Goal: Transaction & Acquisition: Purchase product/service

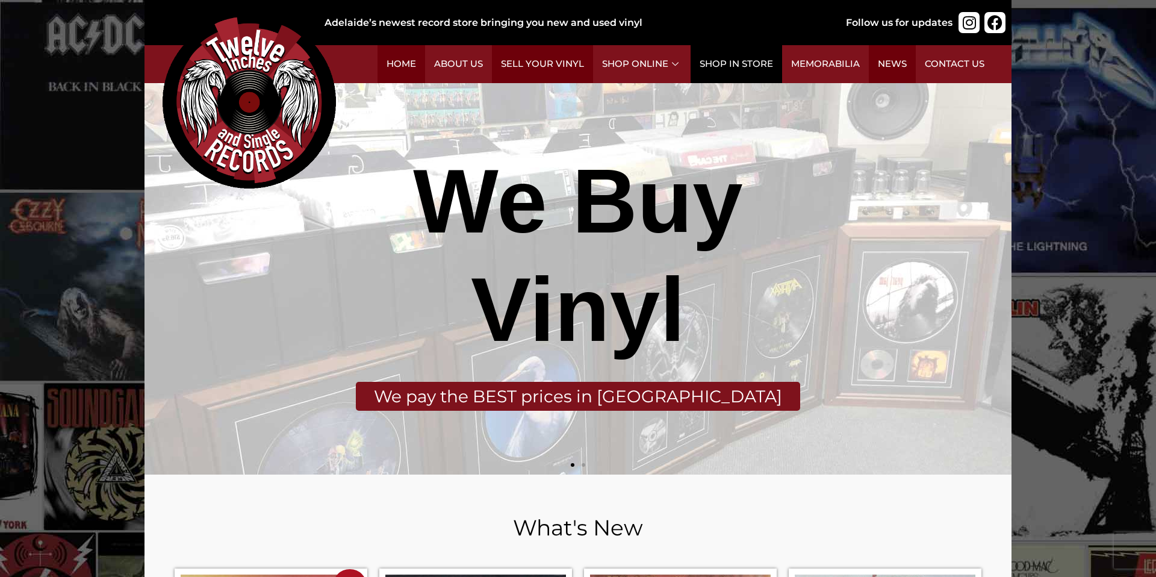
click at [750, 76] on link "Shop in Store" at bounding box center [735, 64] width 91 height 38
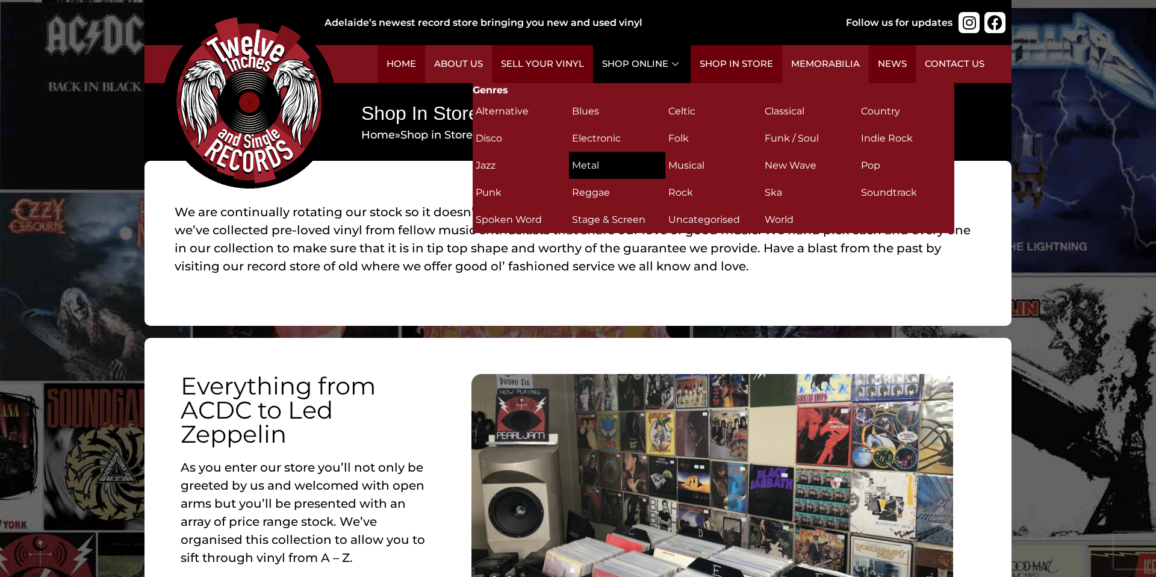
click at [630, 158] on h2 "Metal (24)" at bounding box center [617, 165] width 90 height 21
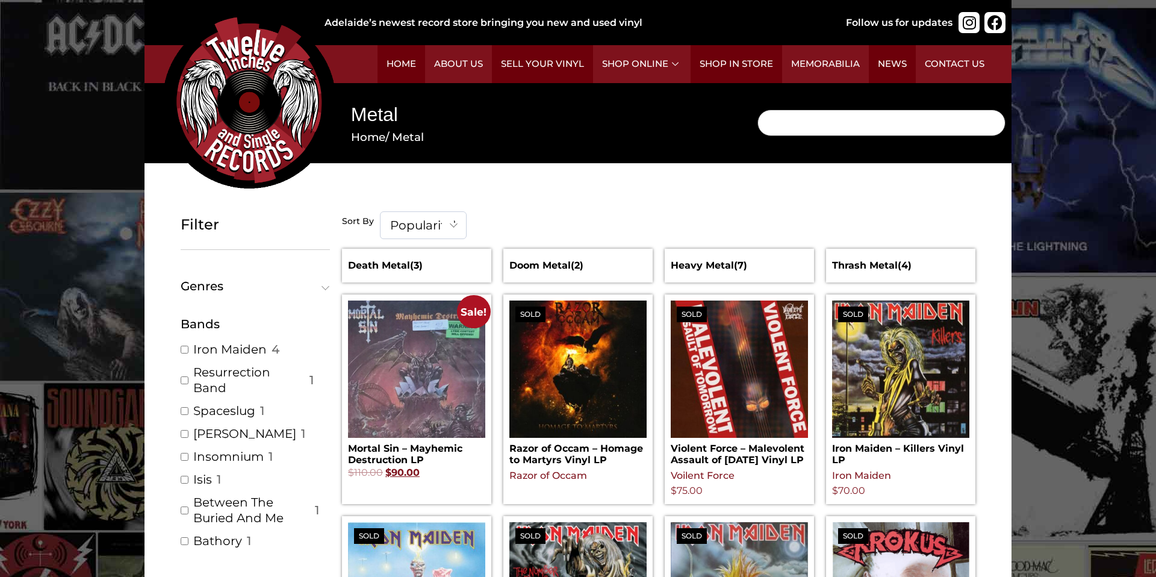
click at [801, 117] on input "Search" at bounding box center [881, 123] width 248 height 26
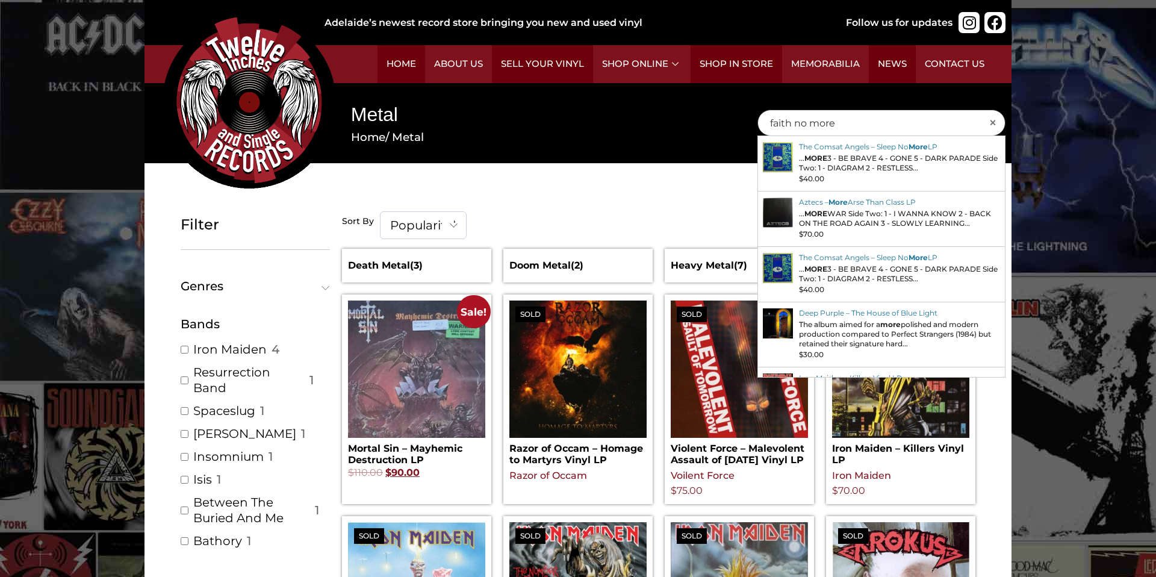
type input "faith no more"
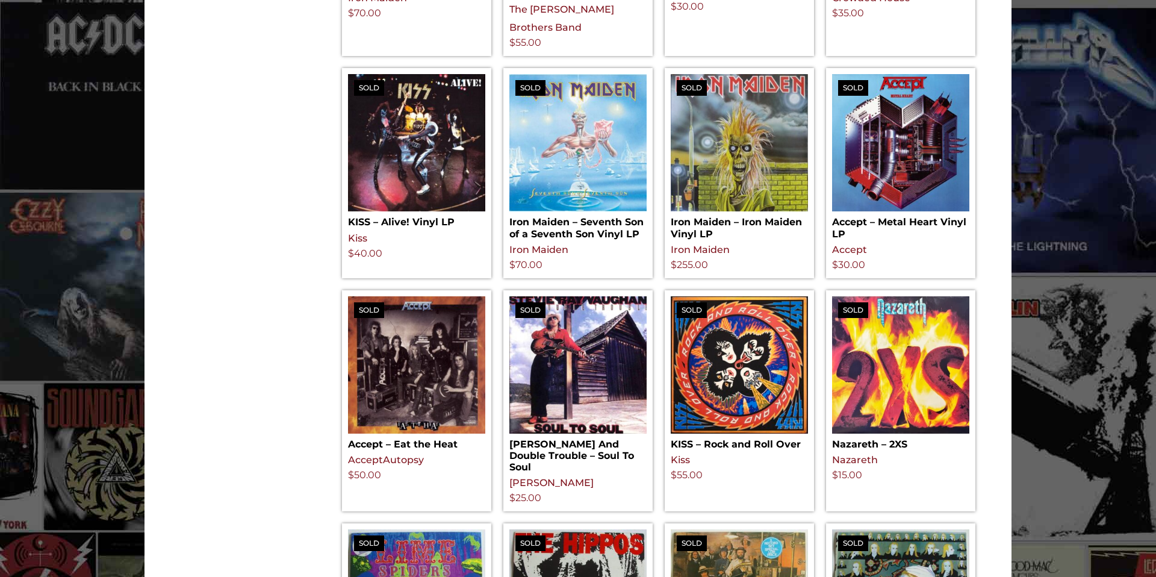
scroll to position [753, 0]
